Goal: Check status

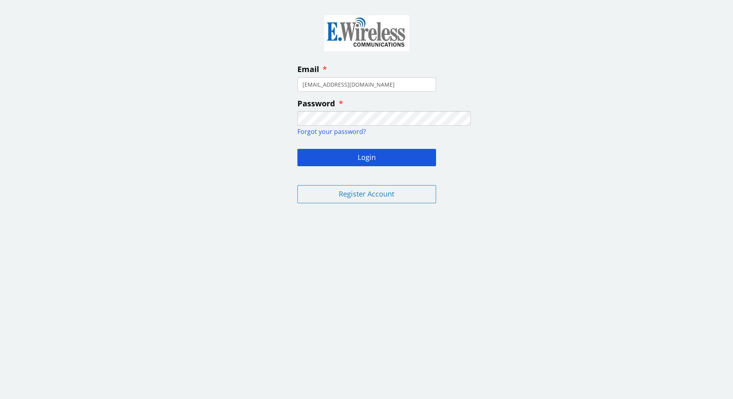
type input "[EMAIL_ADDRESS][DOMAIN_NAME]"
click at [196, 210] on div "Email [EMAIL_ADDRESS][DOMAIN_NAME] Password Forgot your password? Login Registe…" at bounding box center [366, 108] width 733 height 204
click at [361, 166] on button "Login" at bounding box center [366, 157] width 139 height 17
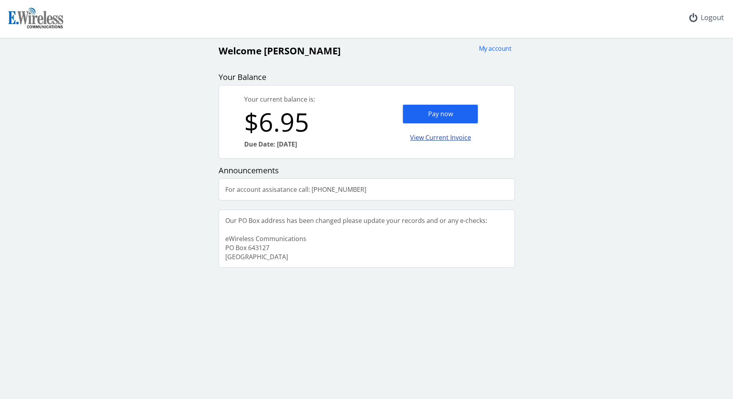
click at [449, 147] on div "View Current Invoice" at bounding box center [441, 137] width 76 height 19
